Goal: Task Accomplishment & Management: Manage account settings

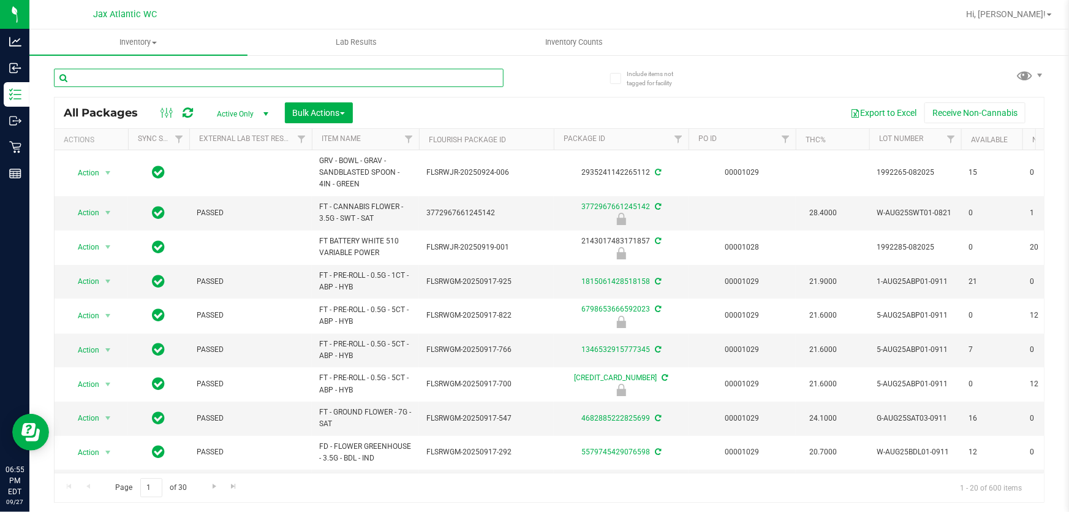
click at [172, 78] on input "text" at bounding box center [279, 78] width 450 height 18
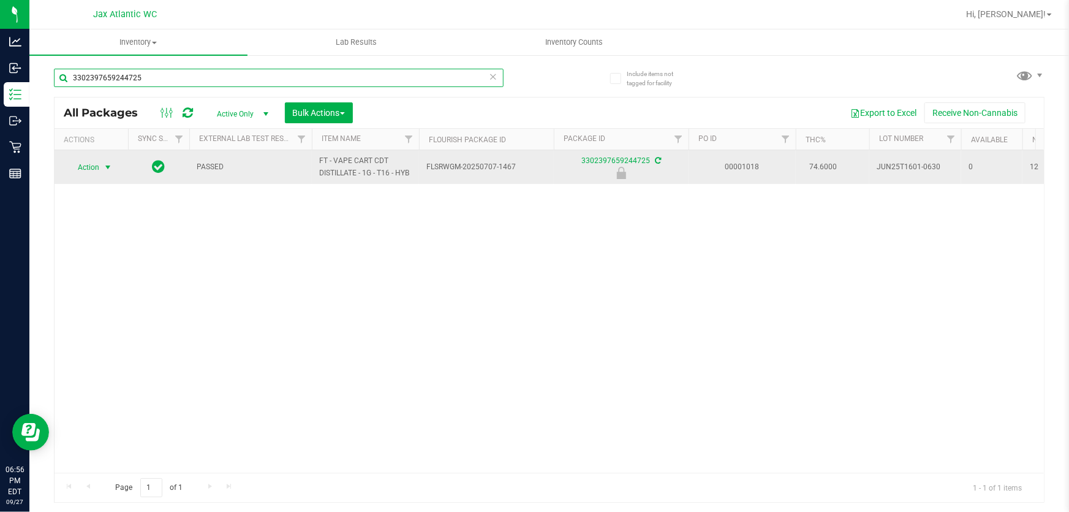
type input "3302397659244725"
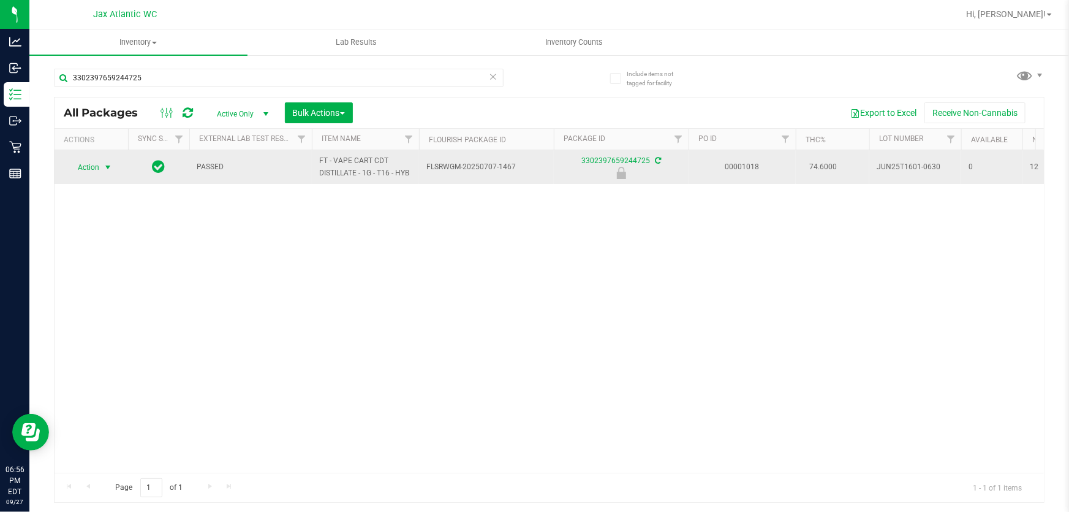
drag, startPoint x: 69, startPoint y: 159, endPoint x: 93, endPoint y: 168, distance: 26.0
click at [73, 162] on span "Action" at bounding box center [83, 167] width 33 height 17
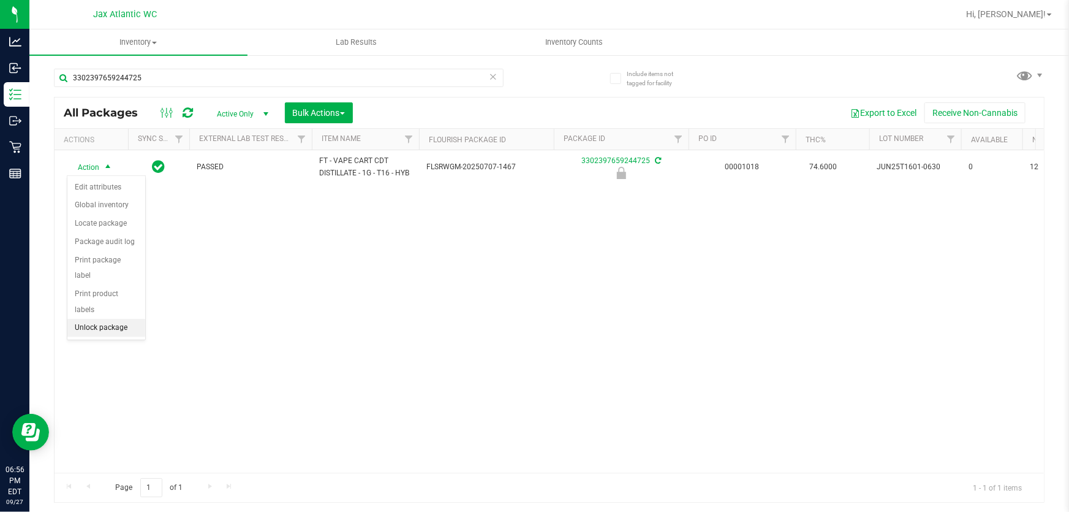
click at [107, 319] on li "Unlock package" at bounding box center [106, 328] width 78 height 18
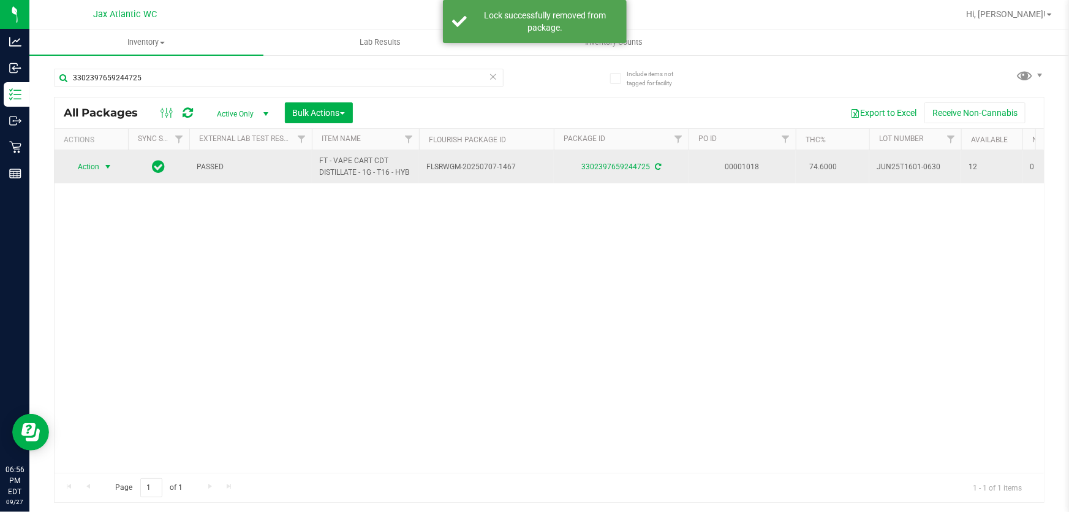
click at [103, 166] on span "select" at bounding box center [108, 167] width 10 height 10
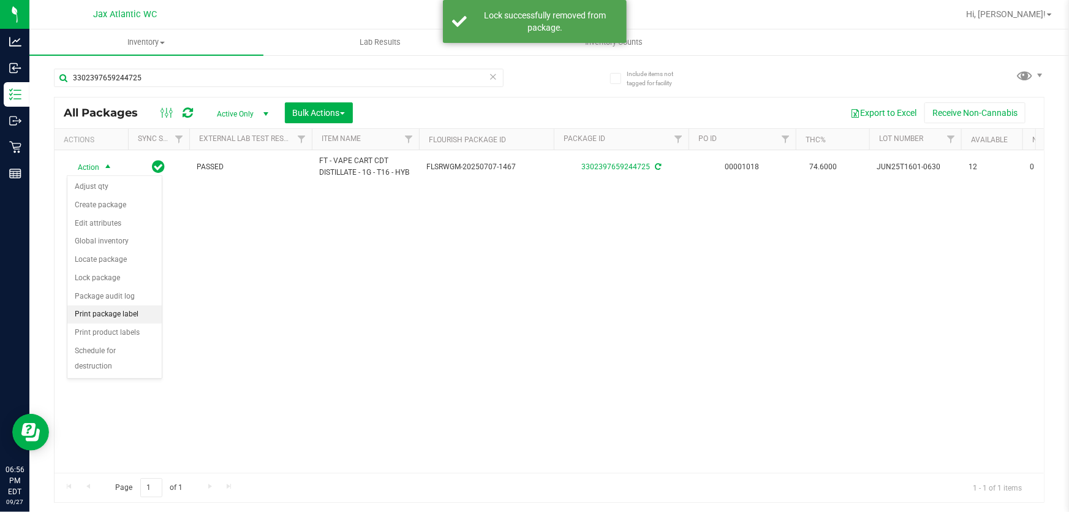
click at [130, 314] on li "Print package label" at bounding box center [114, 314] width 94 height 18
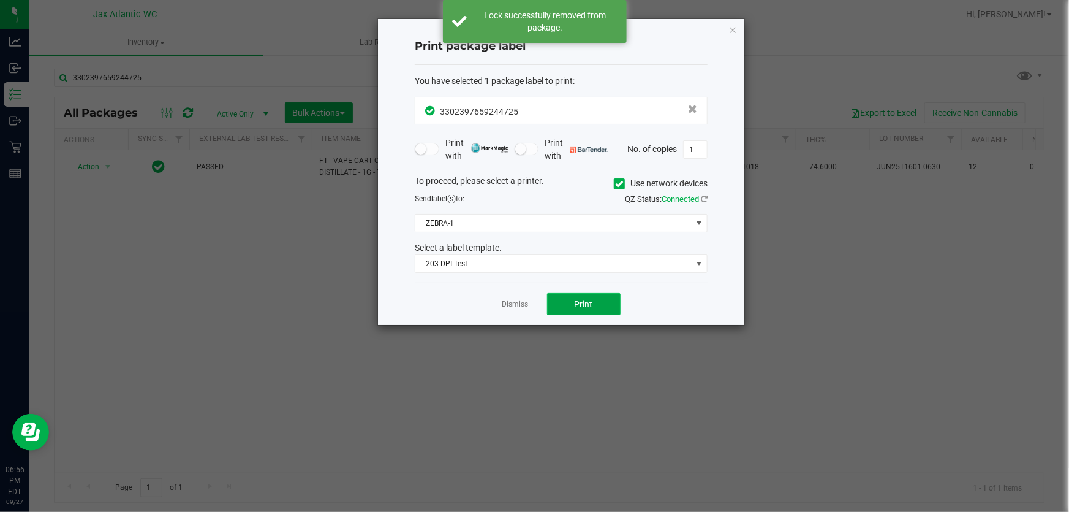
click at [591, 312] on button "Print" at bounding box center [584, 304] width 74 height 22
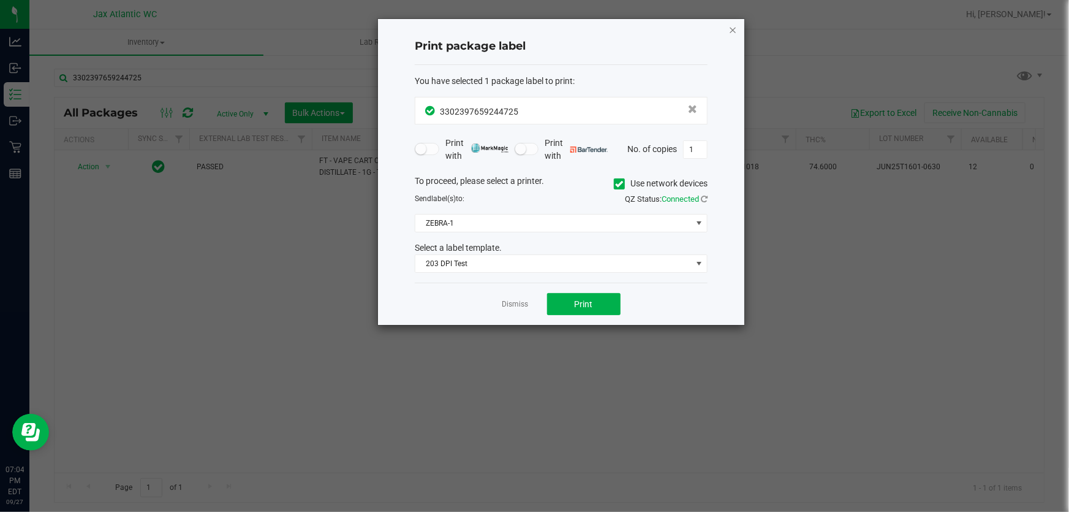
click at [730, 25] on div "Print package label You have selected 1 package label to print : 33023976592447…" at bounding box center [561, 172] width 366 height 306
click at [731, 27] on icon "button" at bounding box center [733, 29] width 9 height 15
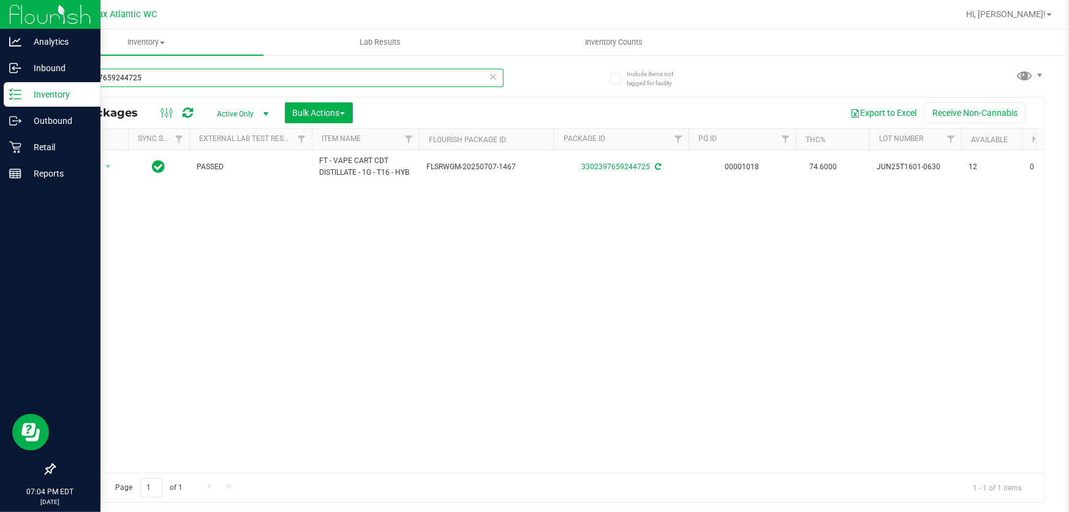
drag, startPoint x: 164, startPoint y: 74, endPoint x: 0, endPoint y: 90, distance: 165.0
click at [0, 97] on div "Analytics Inbound Inventory Outbound Retail Reports 07:04 PM EDT [DATE] 09/27 J…" at bounding box center [534, 256] width 1069 height 512
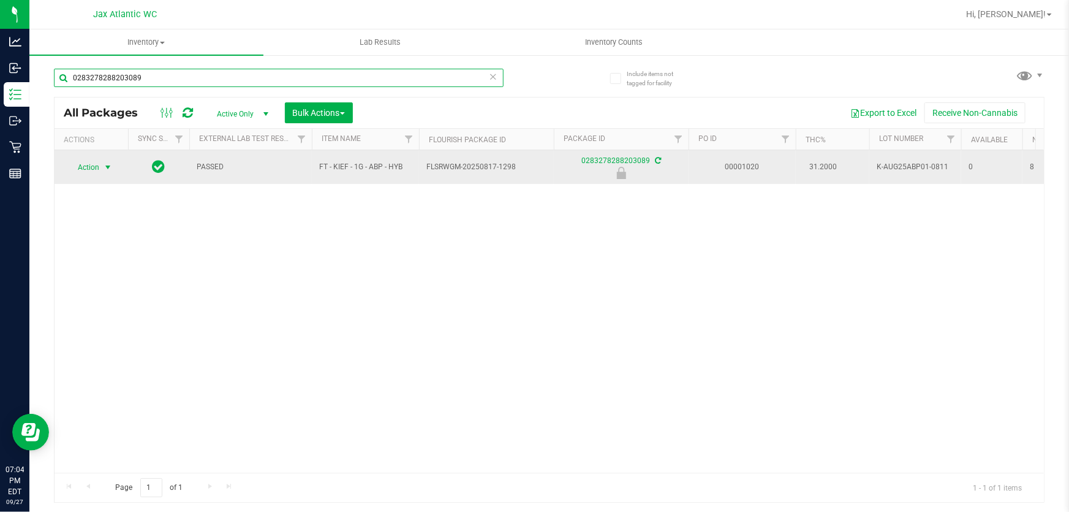
type input "0283278288203089"
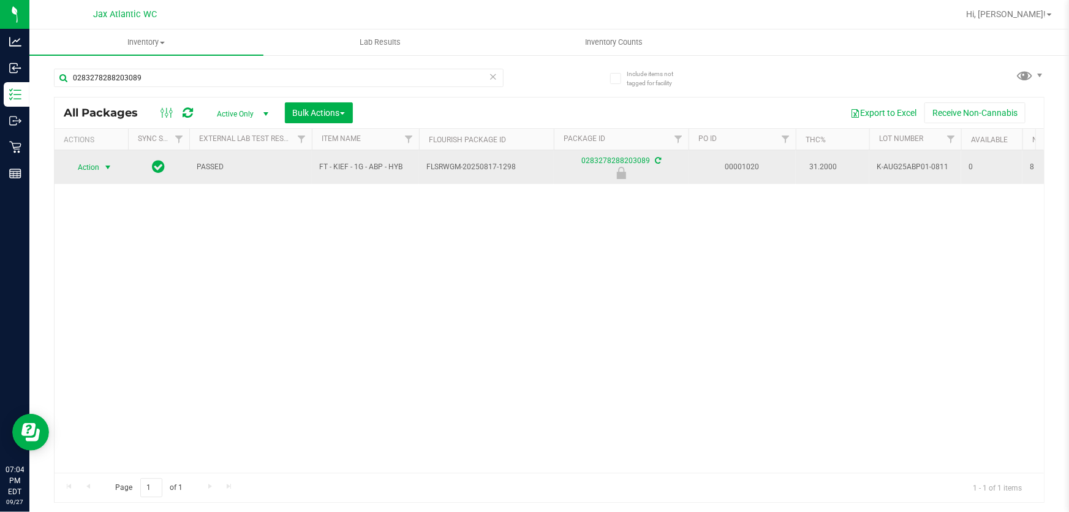
click at [85, 159] on span "Action" at bounding box center [83, 167] width 33 height 17
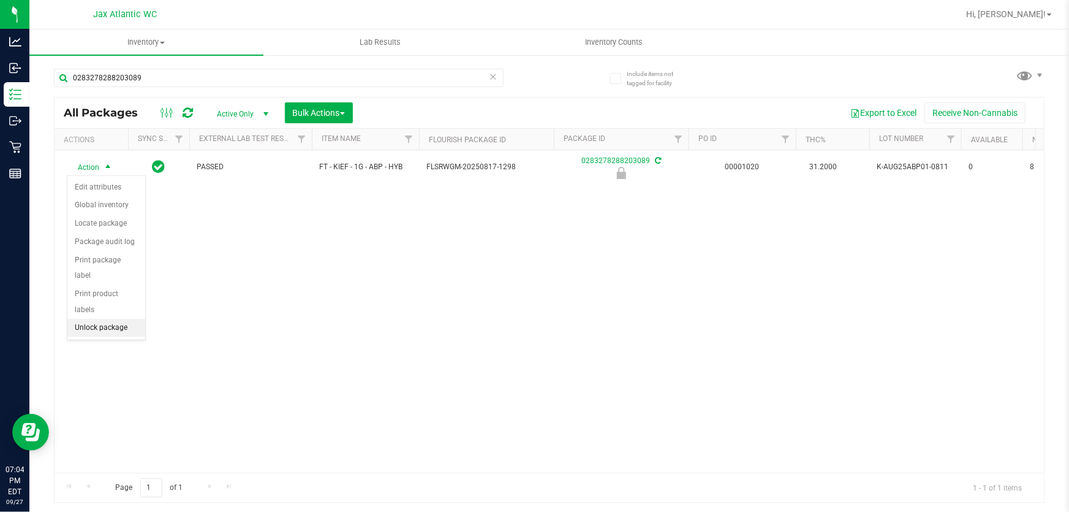
click at [113, 325] on div "Action Action Edit attributes Global inventory Locate package Package audit log…" at bounding box center [550, 311] width 990 height 322
click at [113, 321] on div "Action Action Edit attributes Global inventory Locate package Package audit log…" at bounding box center [550, 311] width 990 height 322
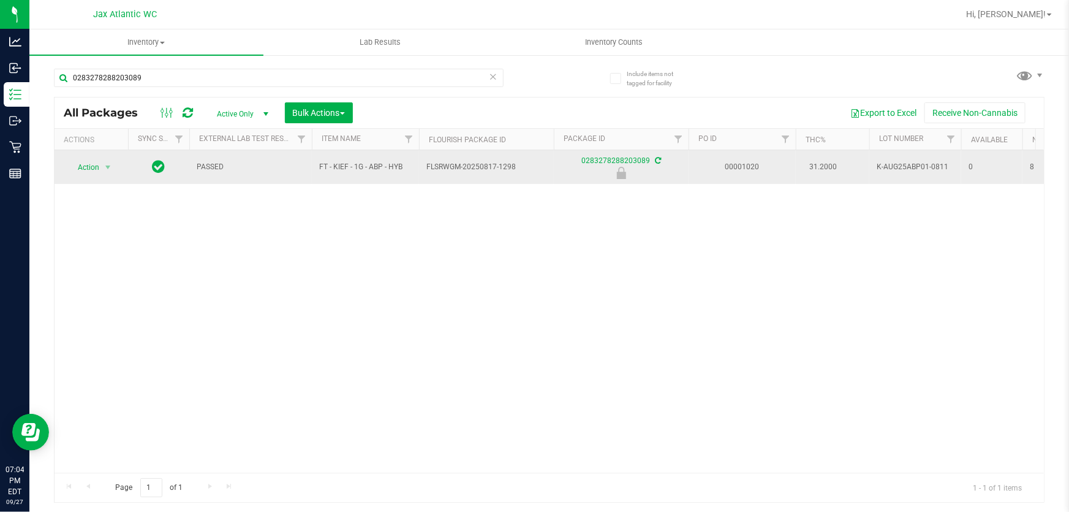
click at [104, 176] on td "Action Action Edit attributes Global inventory Locate package Package audit log…" at bounding box center [92, 167] width 74 height 34
click at [96, 170] on span "Action" at bounding box center [83, 167] width 33 height 17
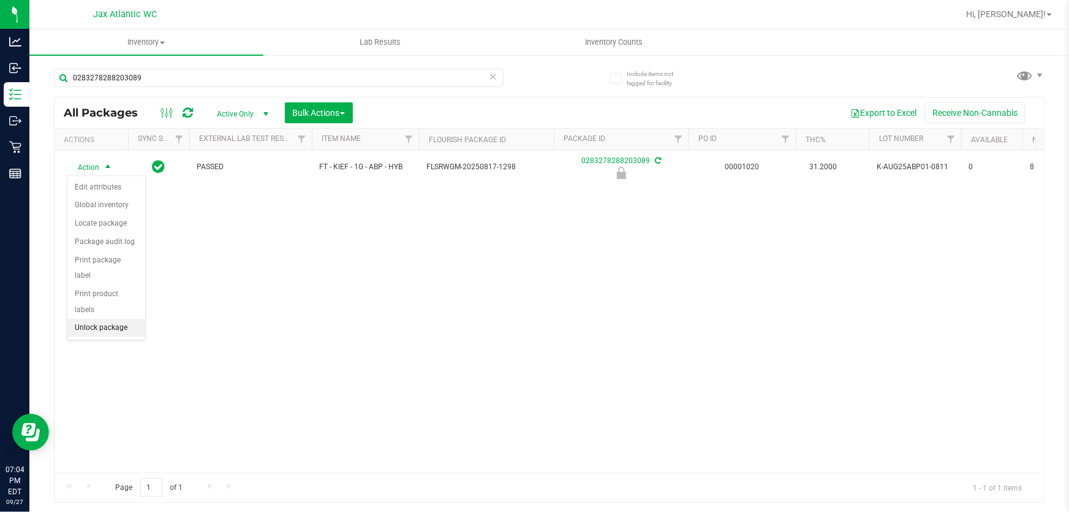
click at [105, 319] on li "Unlock package" at bounding box center [106, 328] width 78 height 18
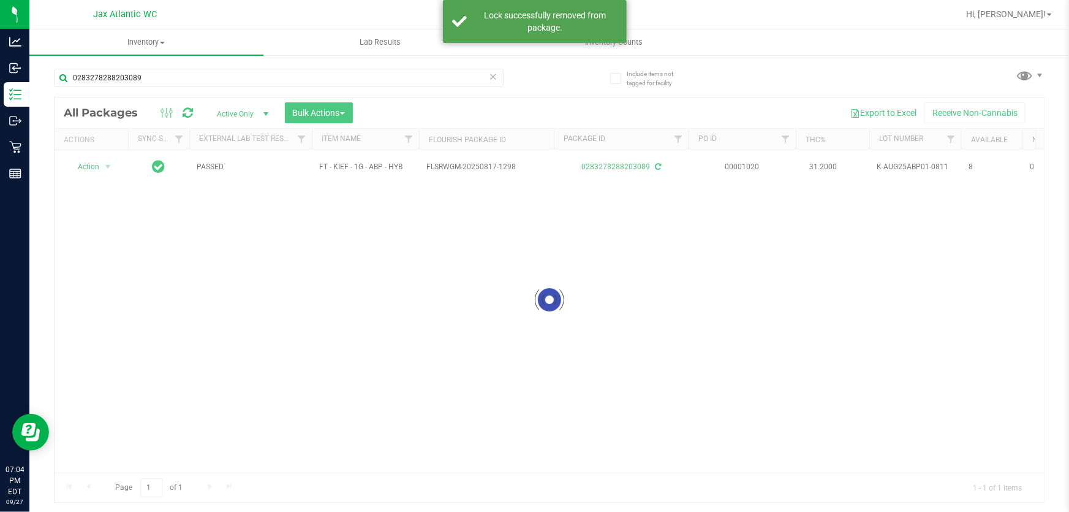
click at [93, 169] on div at bounding box center [550, 299] width 990 height 404
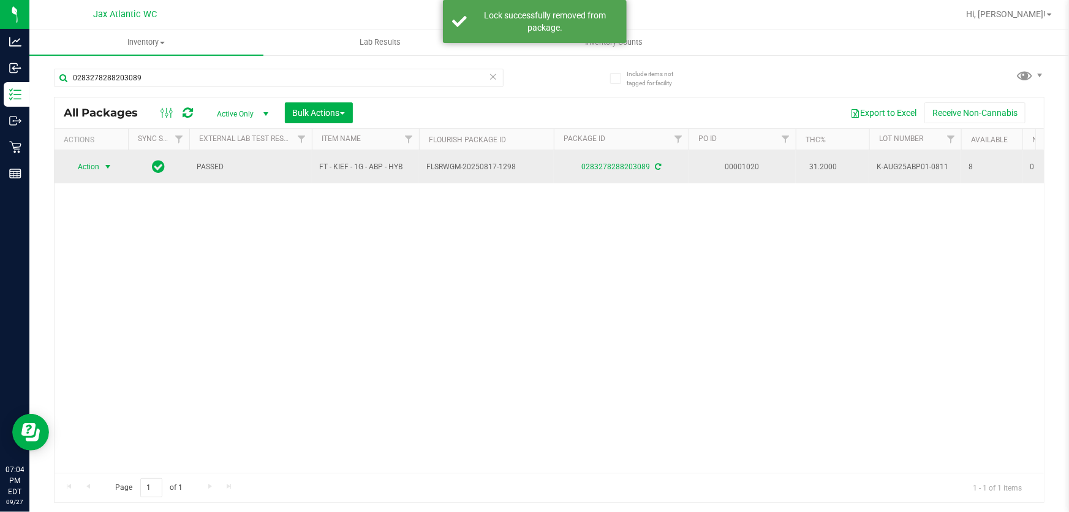
click at [93, 169] on span "Action" at bounding box center [83, 166] width 33 height 17
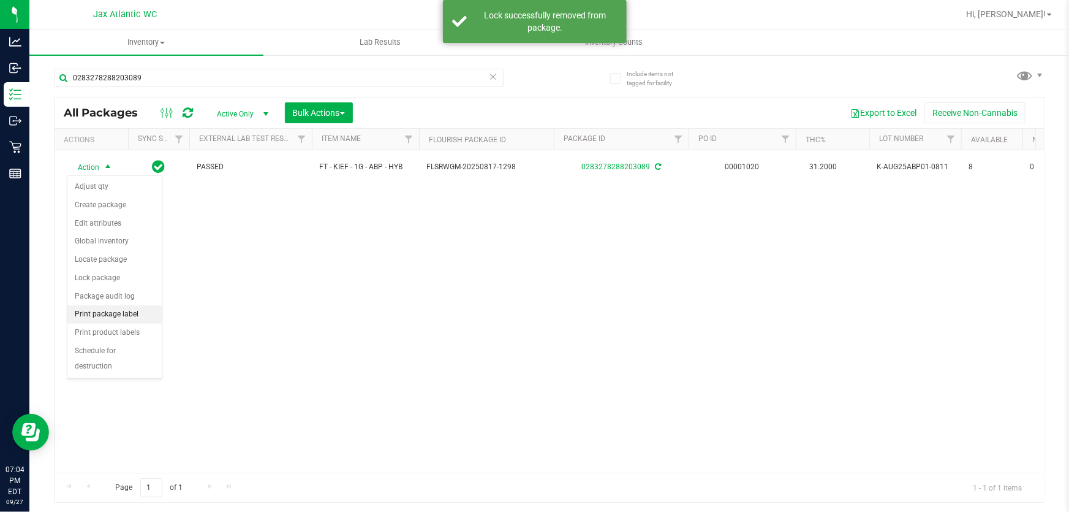
click at [116, 317] on li "Print package label" at bounding box center [114, 314] width 94 height 18
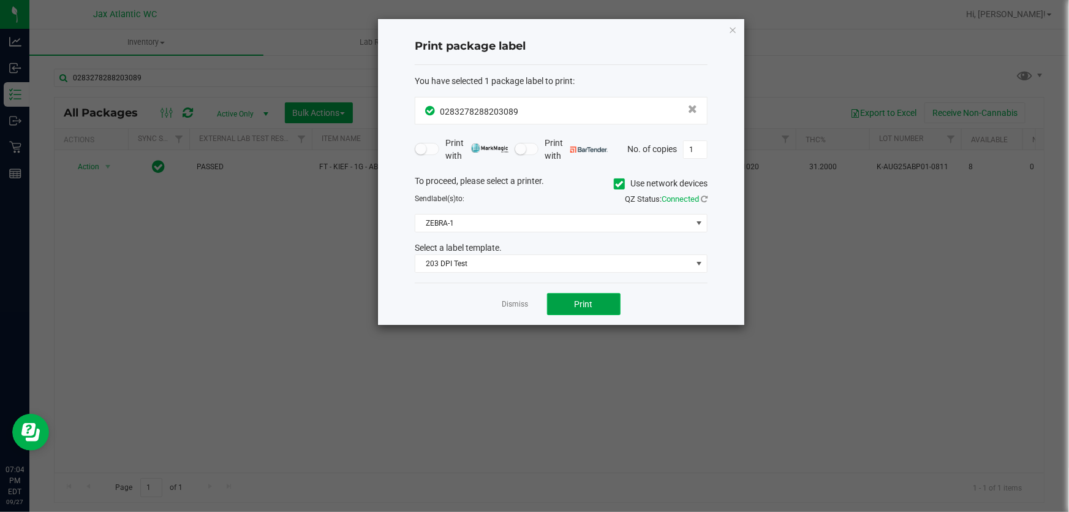
click at [604, 300] on button "Print" at bounding box center [584, 304] width 74 height 22
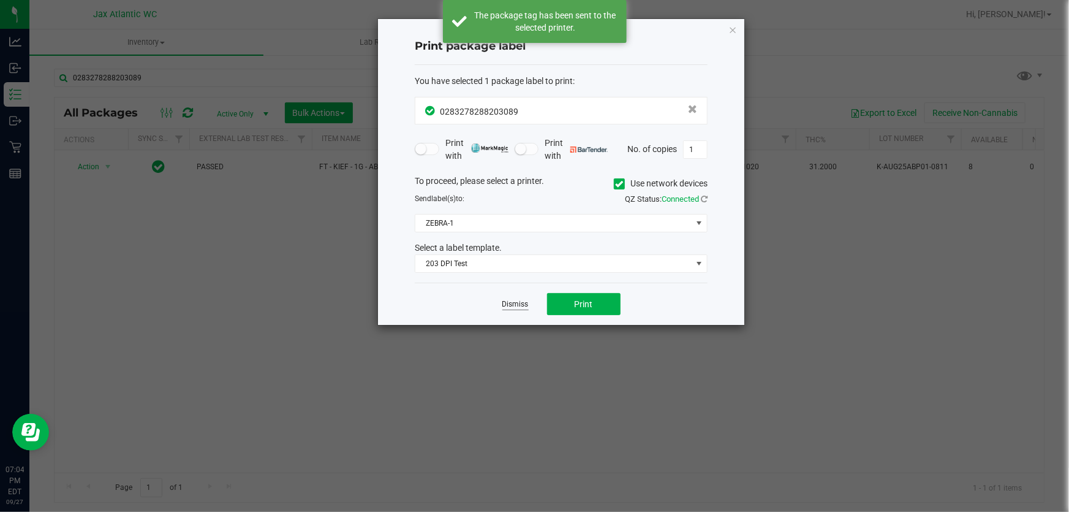
click at [514, 302] on link "Dismiss" at bounding box center [516, 304] width 26 height 10
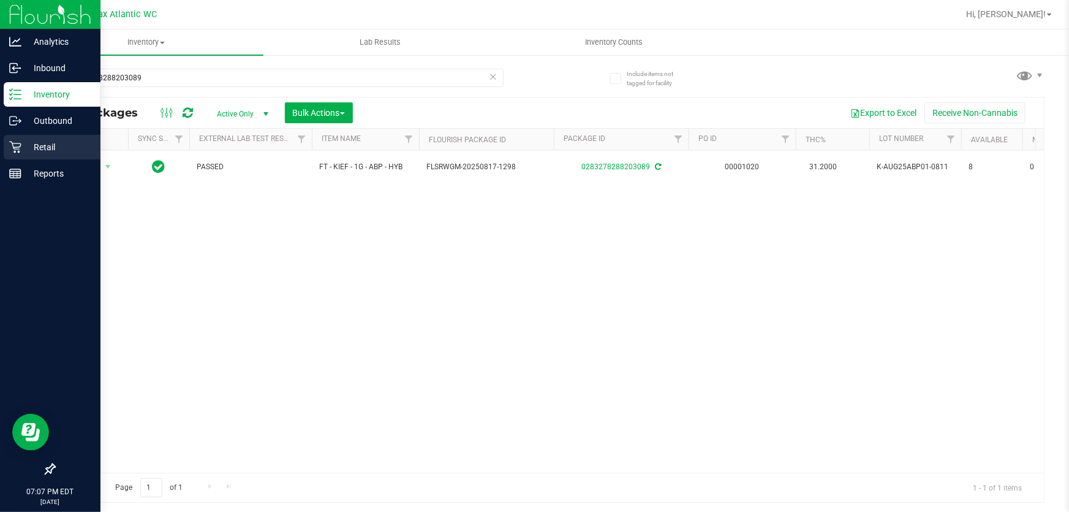
drag, startPoint x: 533, startPoint y: 290, endPoint x: 14, endPoint y: 143, distance: 539.3
click at [14, 143] on icon at bounding box center [15, 147] width 12 height 12
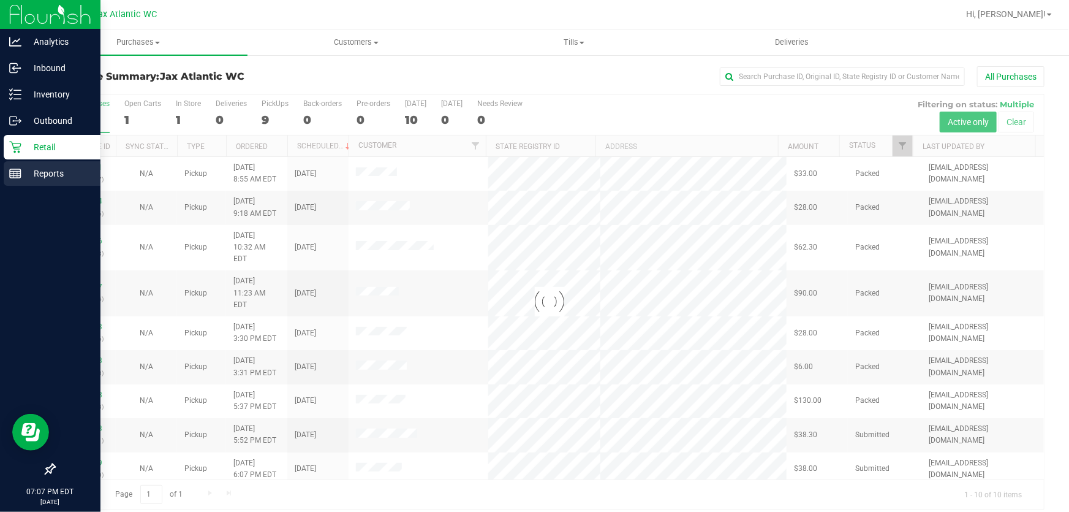
click at [18, 176] on icon at bounding box center [15, 173] width 12 height 12
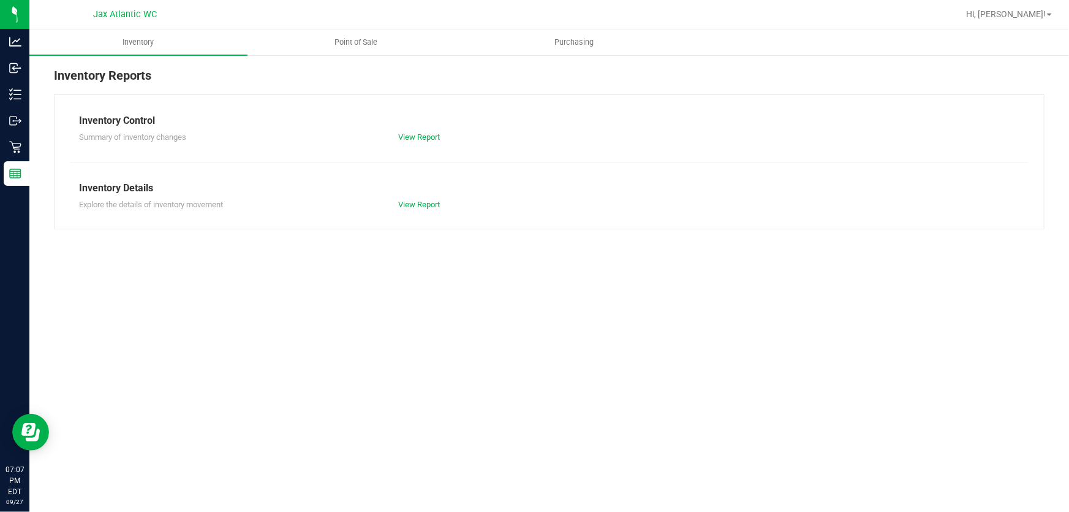
drag, startPoint x: 348, startPoint y: 175, endPoint x: 355, endPoint y: 208, distance: 33.2
drag, startPoint x: 355, startPoint y: 208, endPoint x: 360, endPoint y: 47, distance: 160.7
click at [360, 47] on uib-tab-heading "Point of Sale" at bounding box center [356, 42] width 217 height 25
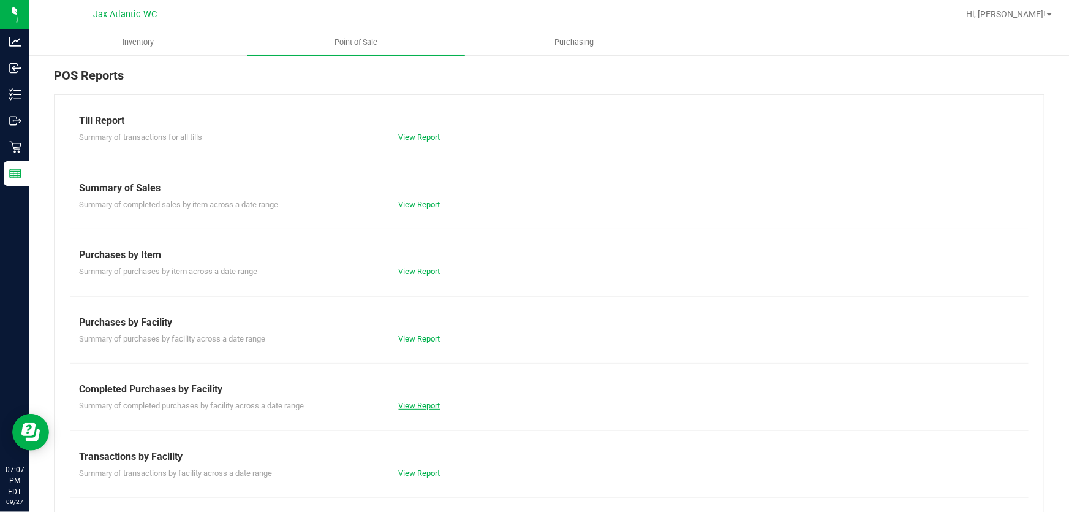
click at [419, 406] on link "View Report" at bounding box center [420, 405] width 42 height 9
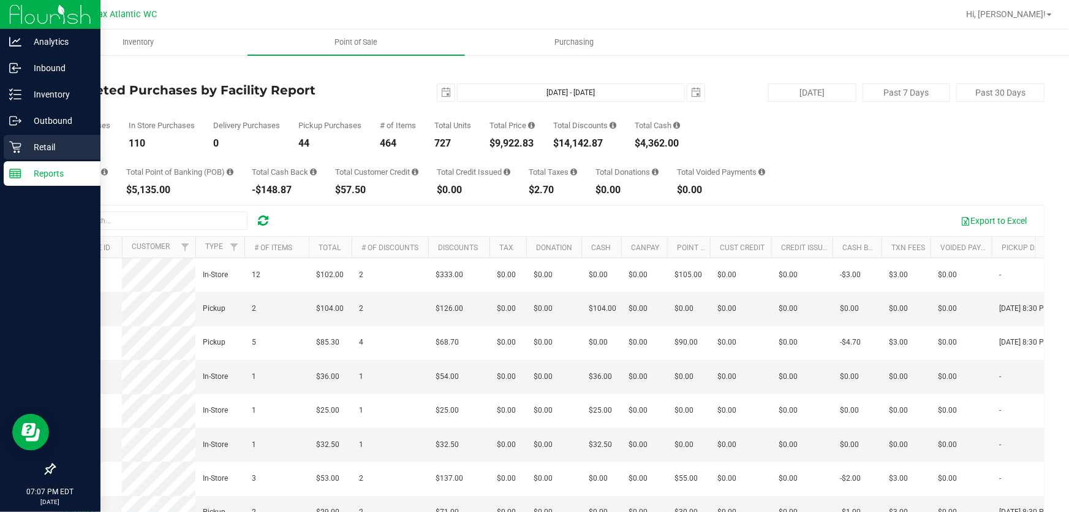
click at [28, 146] on p "Retail" at bounding box center [58, 147] width 74 height 15
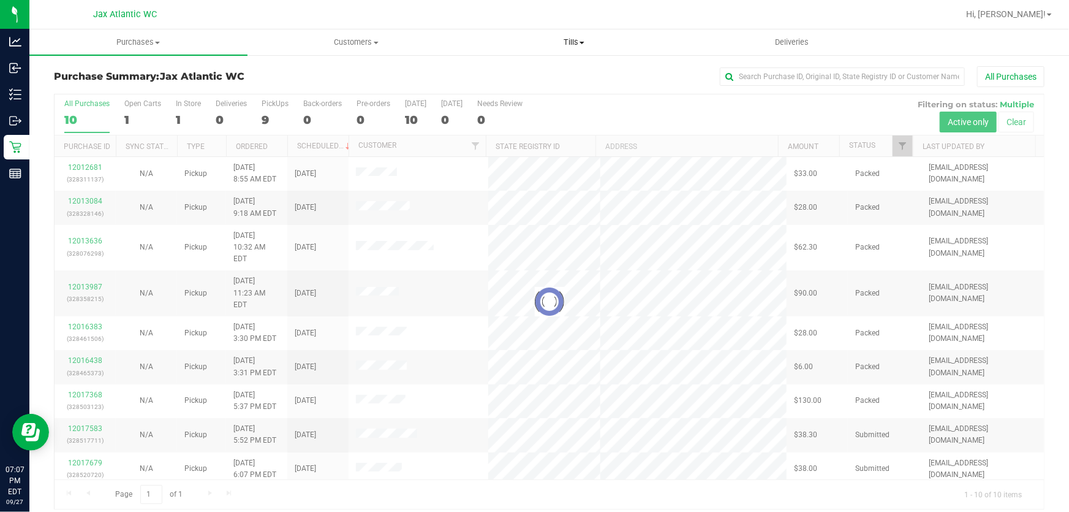
click at [575, 43] on span "Tills" at bounding box center [574, 42] width 217 height 11
click at [541, 72] on span "Manage tills" at bounding box center [506, 74] width 83 height 10
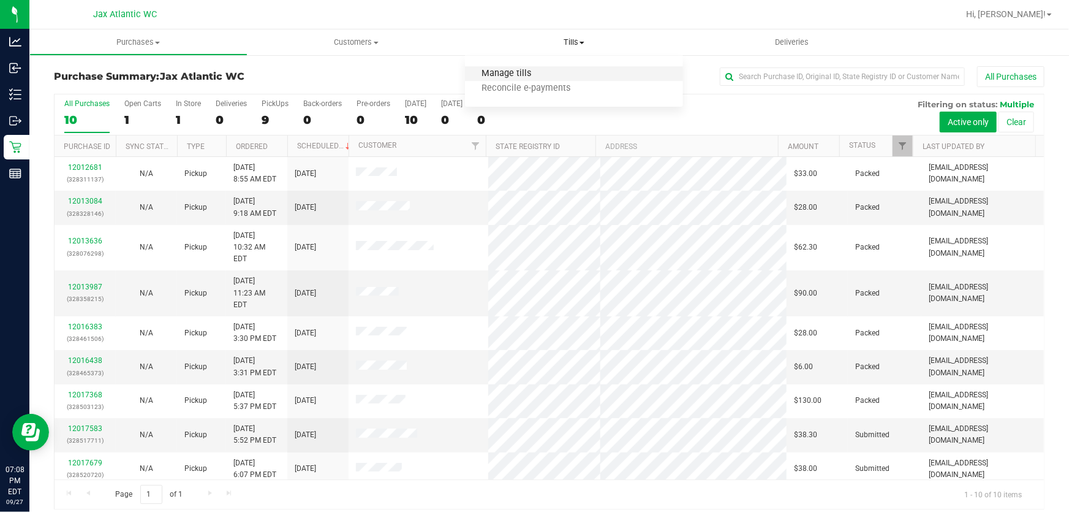
click at [512, 75] on span "Manage tills" at bounding box center [506, 74] width 83 height 10
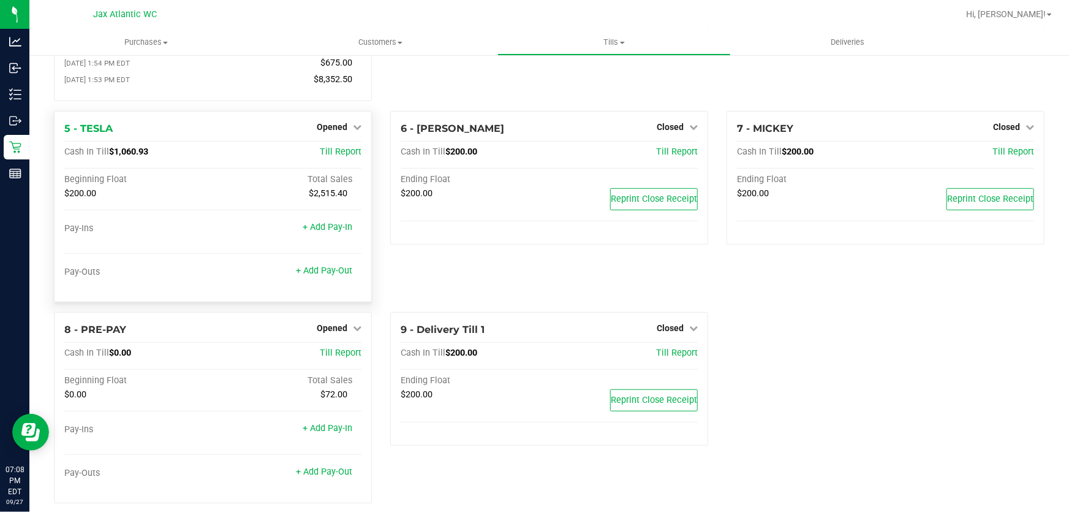
scroll to position [245, 0]
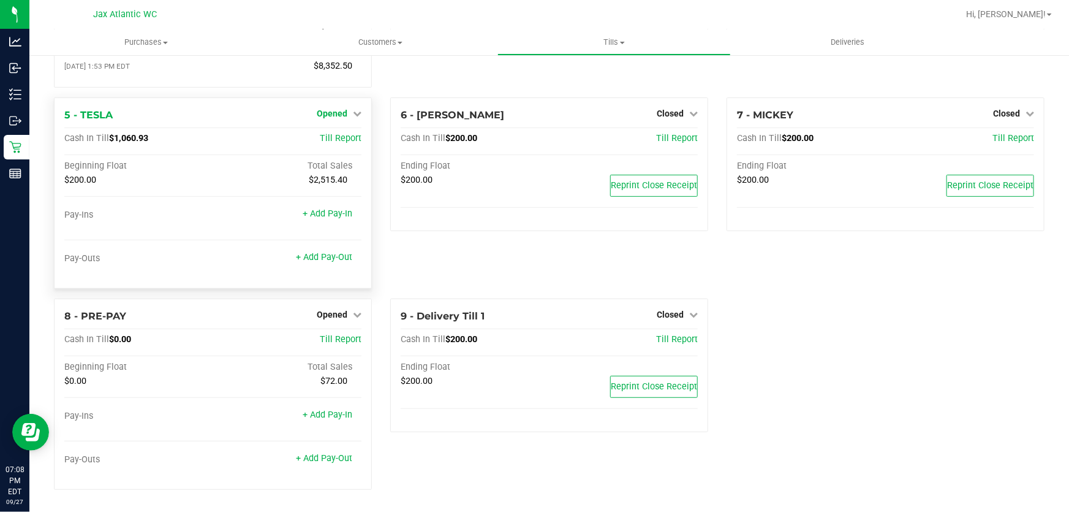
click at [333, 115] on span "Opened" at bounding box center [332, 113] width 31 height 10
click at [338, 137] on link "Close Till" at bounding box center [333, 139] width 33 height 10
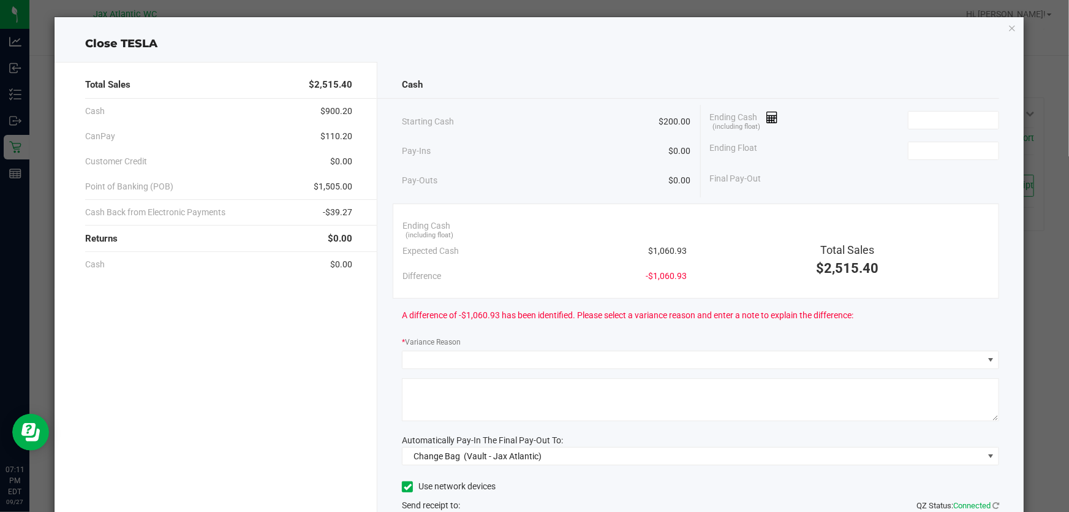
scroll to position [0, 0]
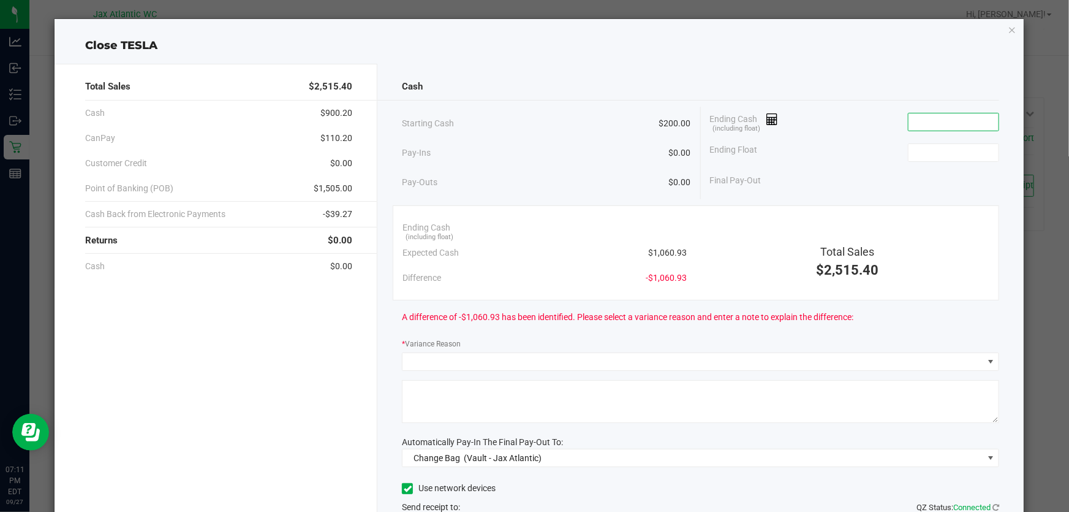
click at [920, 124] on input at bounding box center [954, 121] width 90 height 17
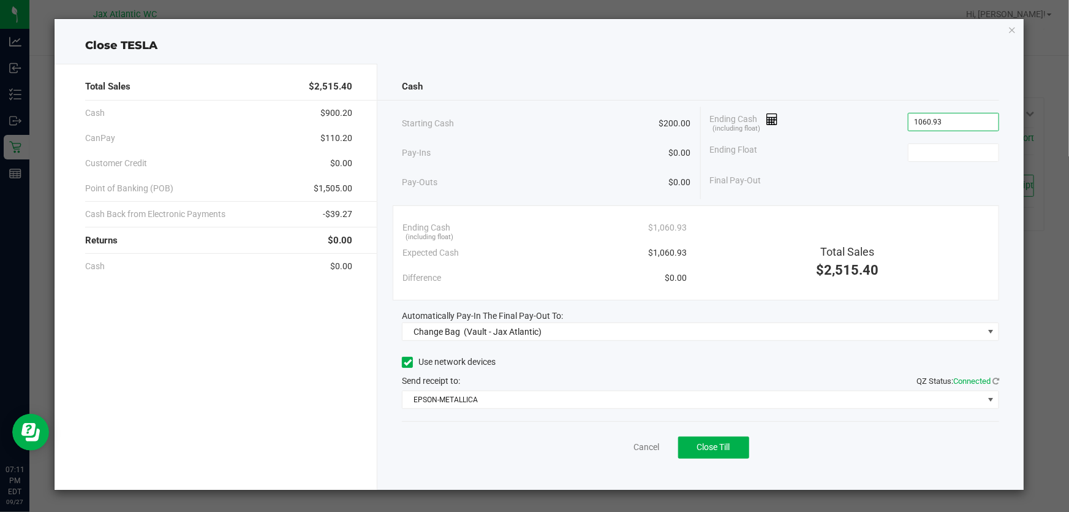
type input "$1,060.93"
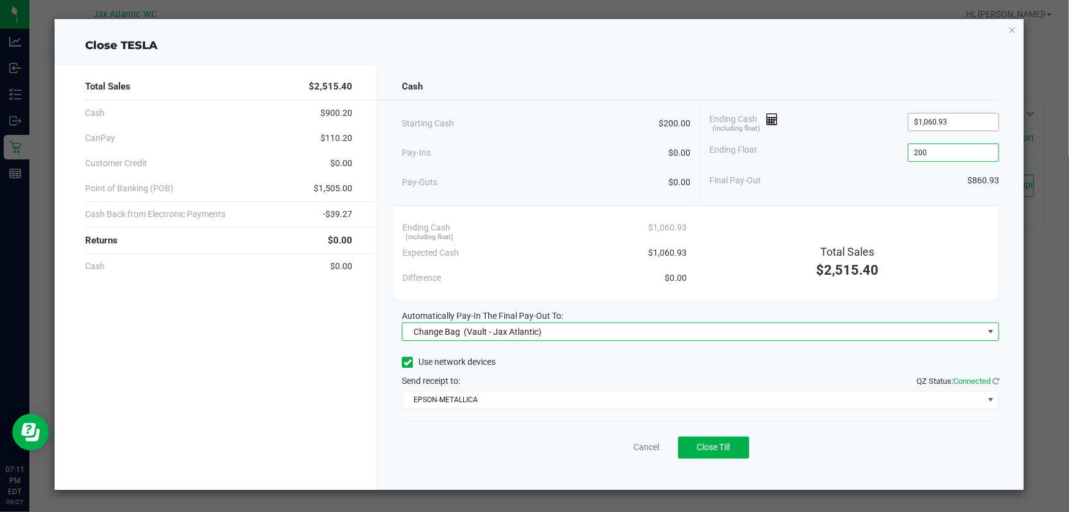
type input "$200.00"
click at [618, 333] on span "Change Bag (Vault - Jax Atlantic)" at bounding box center [693, 331] width 581 height 17
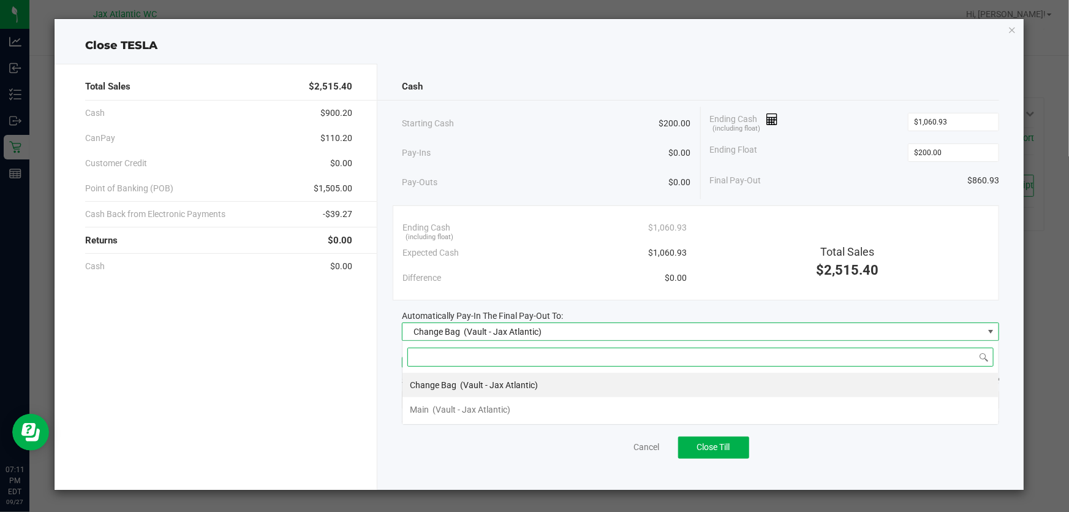
scroll to position [18, 597]
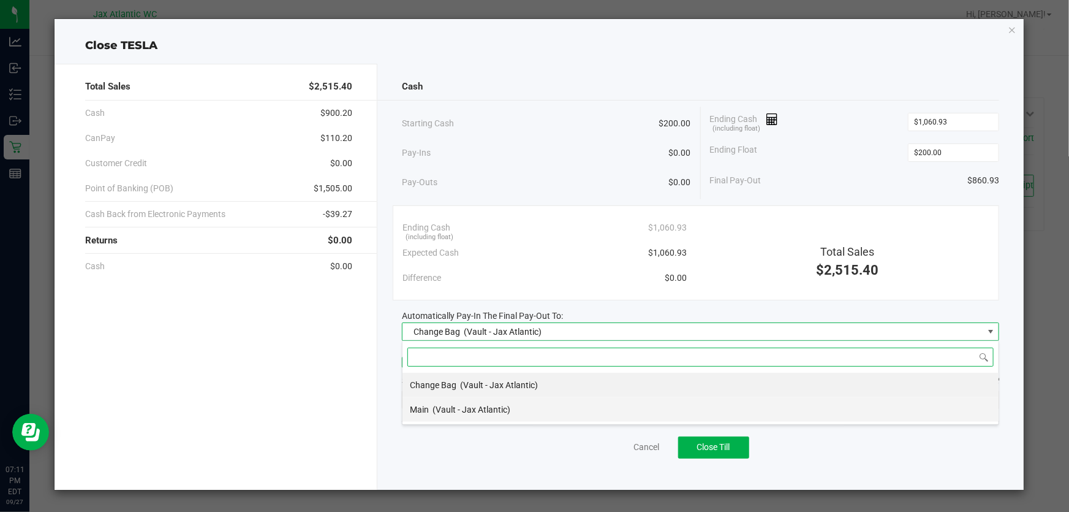
click at [439, 411] on span "(Vault - Jax Atlantic)" at bounding box center [472, 409] width 78 height 10
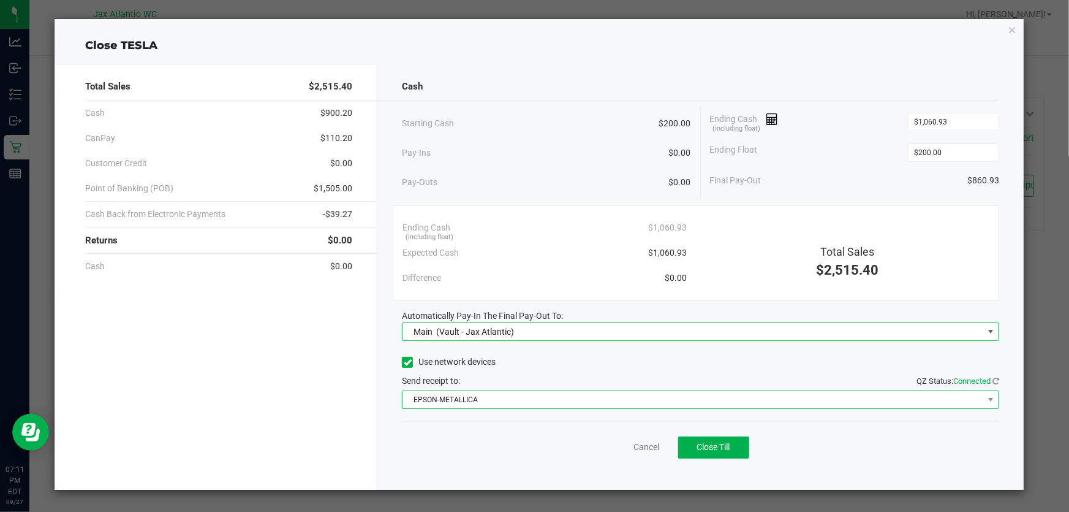
click at [459, 400] on span "EPSON-METALLICA" at bounding box center [693, 399] width 581 height 17
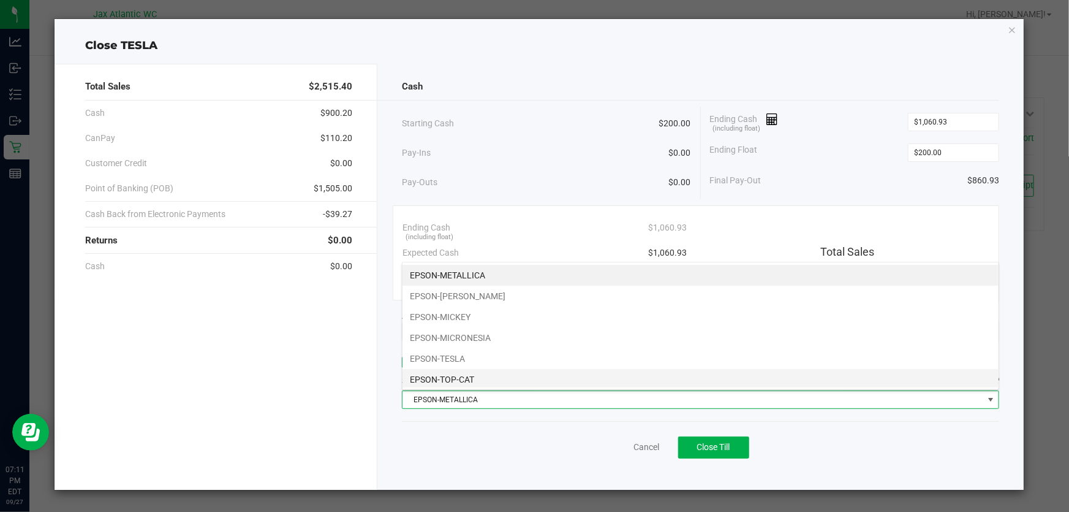
click at [458, 379] on li "EPSON-TOP-CAT" at bounding box center [701, 379] width 596 height 21
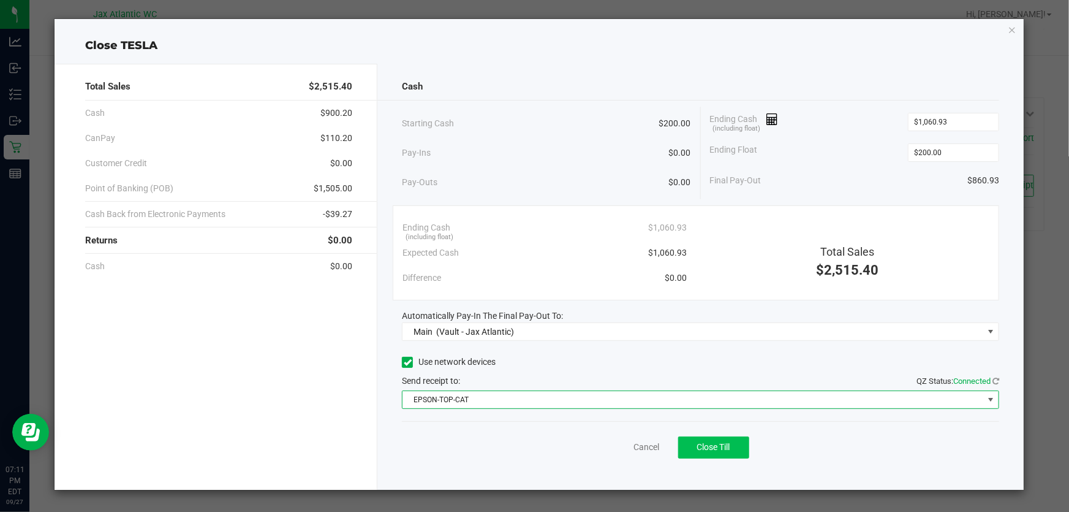
click at [726, 457] on div "Cancel Close Till" at bounding box center [701, 444] width 598 height 47
click at [726, 452] on button "Close Till" at bounding box center [713, 447] width 71 height 22
